Goal: Information Seeking & Learning: Find specific fact

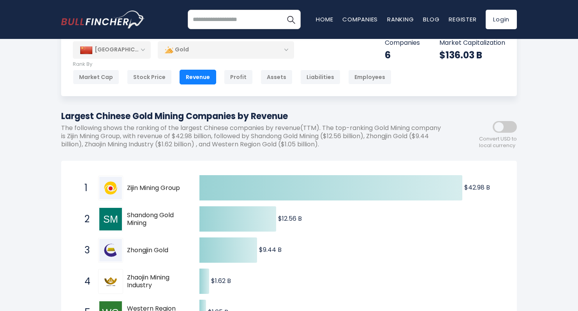
scroll to position [78, 0]
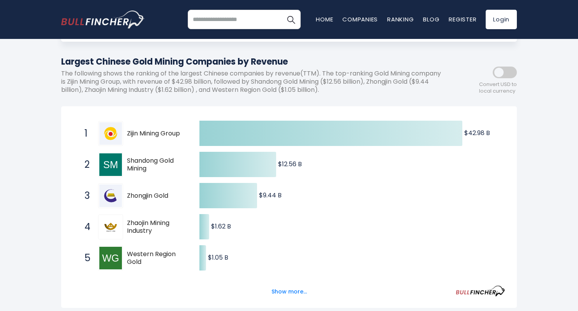
click at [246, 91] on p "The following shows the ranking of the largest Chinese companies by revenue(TTM…" at bounding box center [253, 82] width 385 height 24
click at [165, 135] on span "Zijin Mining Group" at bounding box center [156, 134] width 59 height 8
drag, startPoint x: 156, startPoint y: 161, endPoint x: 123, endPoint y: 157, distance: 33.3
click at [123, 157] on div "2 Shandong Gold Mining [DOMAIN_NAME]" at bounding box center [133, 164] width 105 height 25
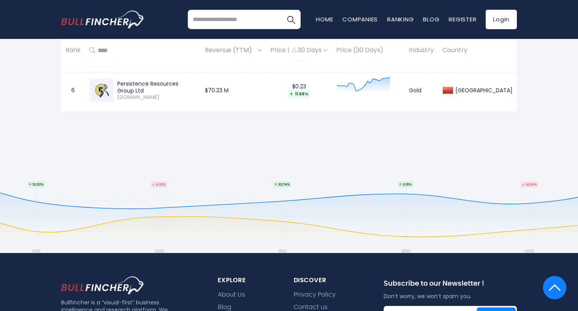
scroll to position [467, 0]
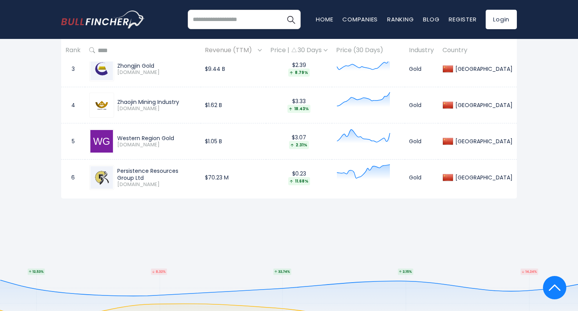
click at [149, 170] on div "Persistence Resources Group Ltd" at bounding box center [156, 174] width 79 height 14
